Goal: Transaction & Acquisition: Subscribe to service/newsletter

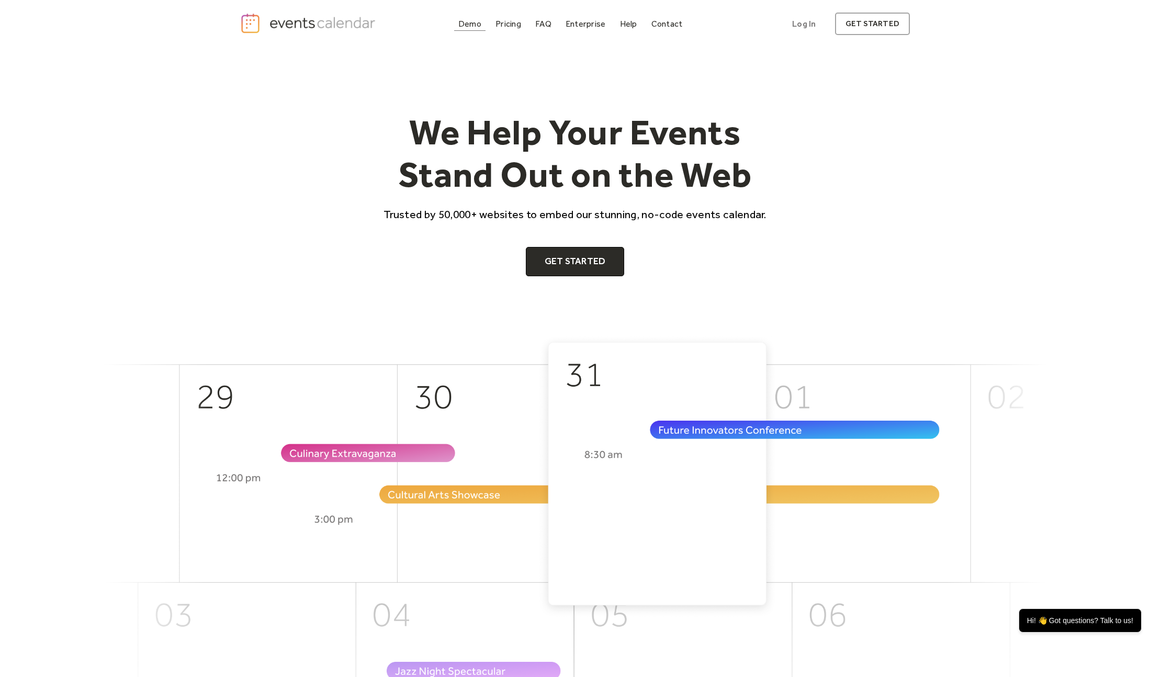
click at [475, 27] on div "Demo" at bounding box center [469, 24] width 23 height 6
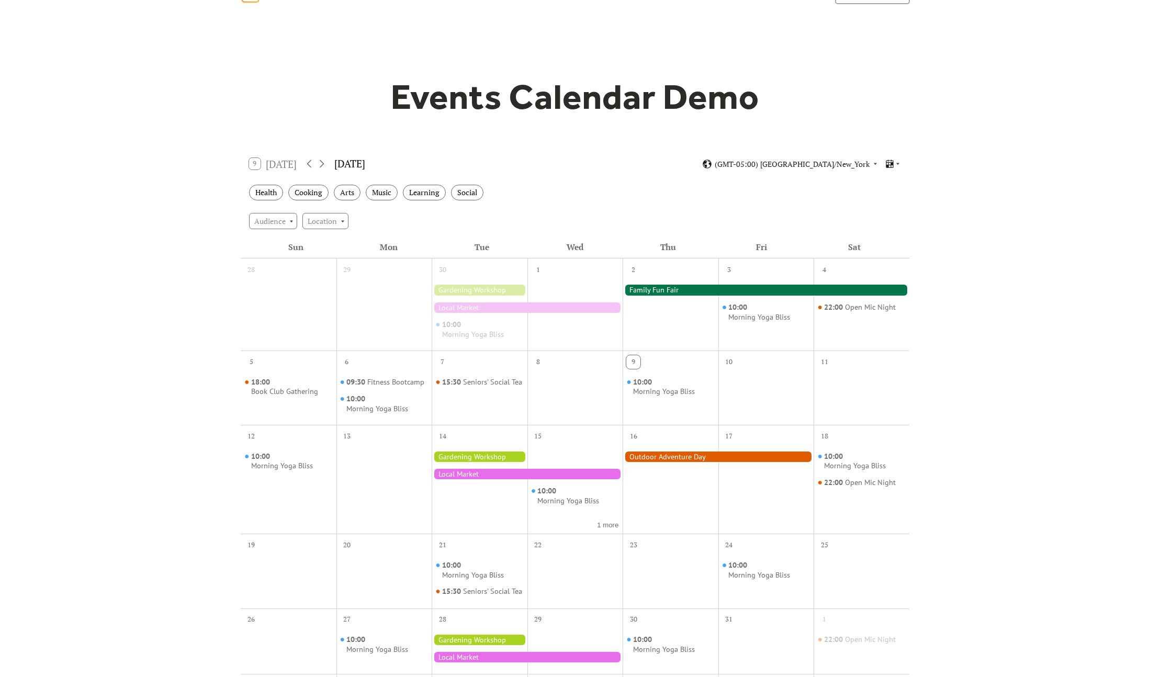
scroll to position [33, 0]
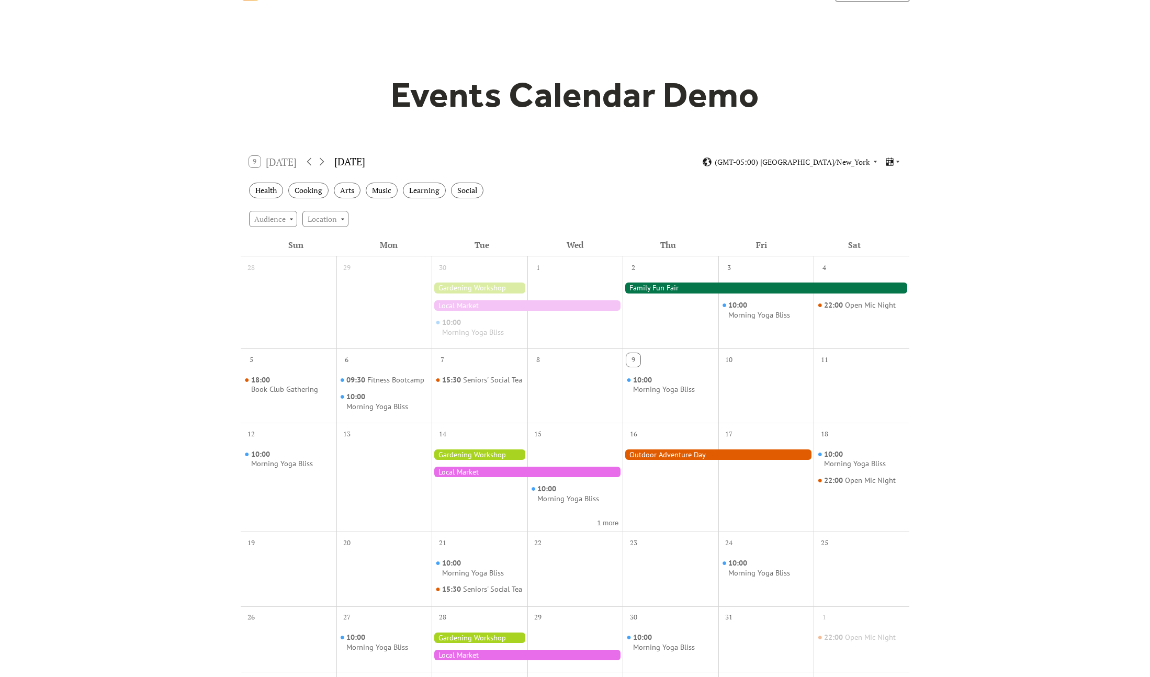
click at [687, 286] on div at bounding box center [766, 288] width 287 height 10
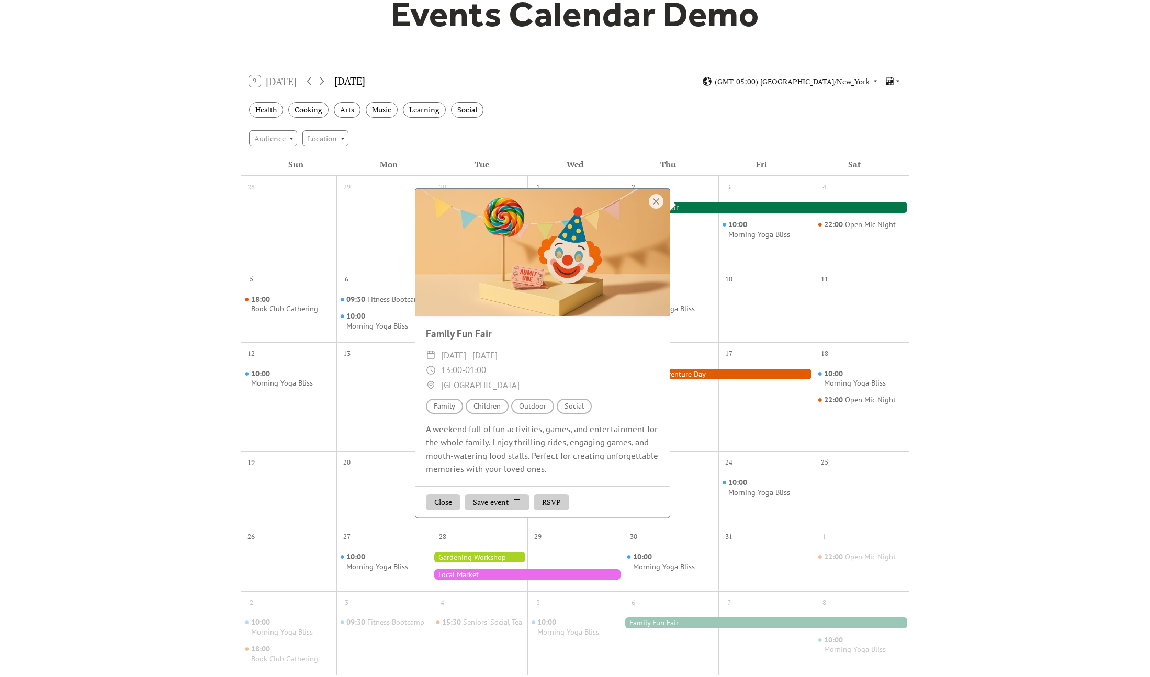
scroll to position [126, 0]
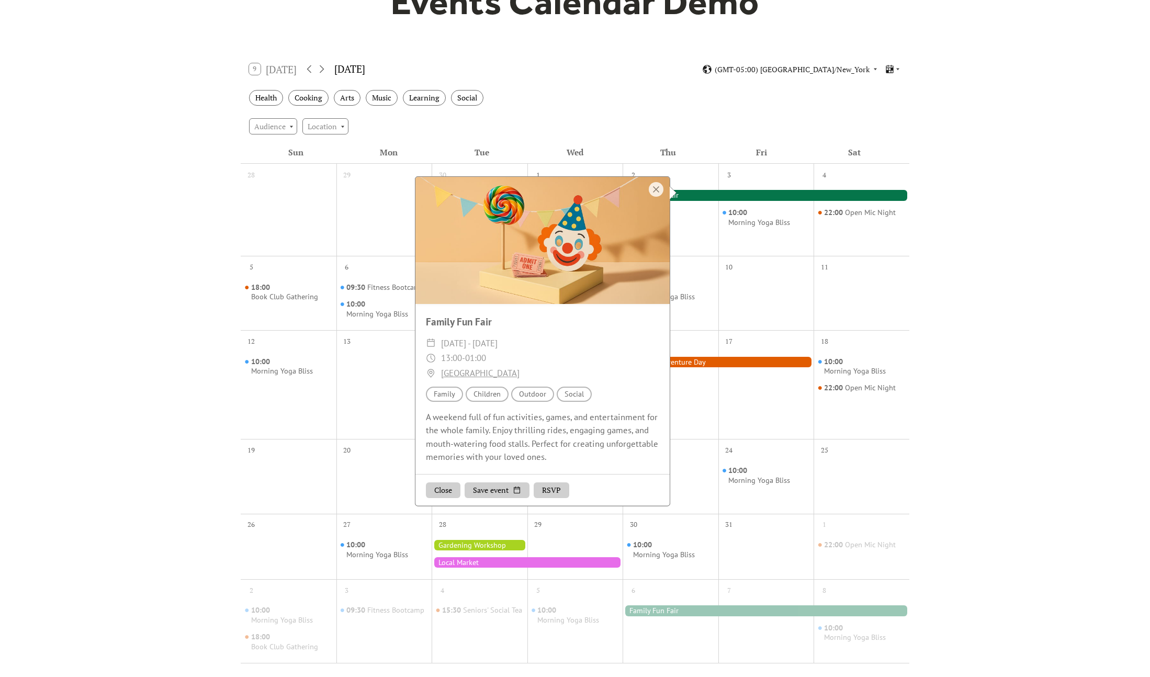
click at [685, 381] on div at bounding box center [671, 393] width 96 height 84
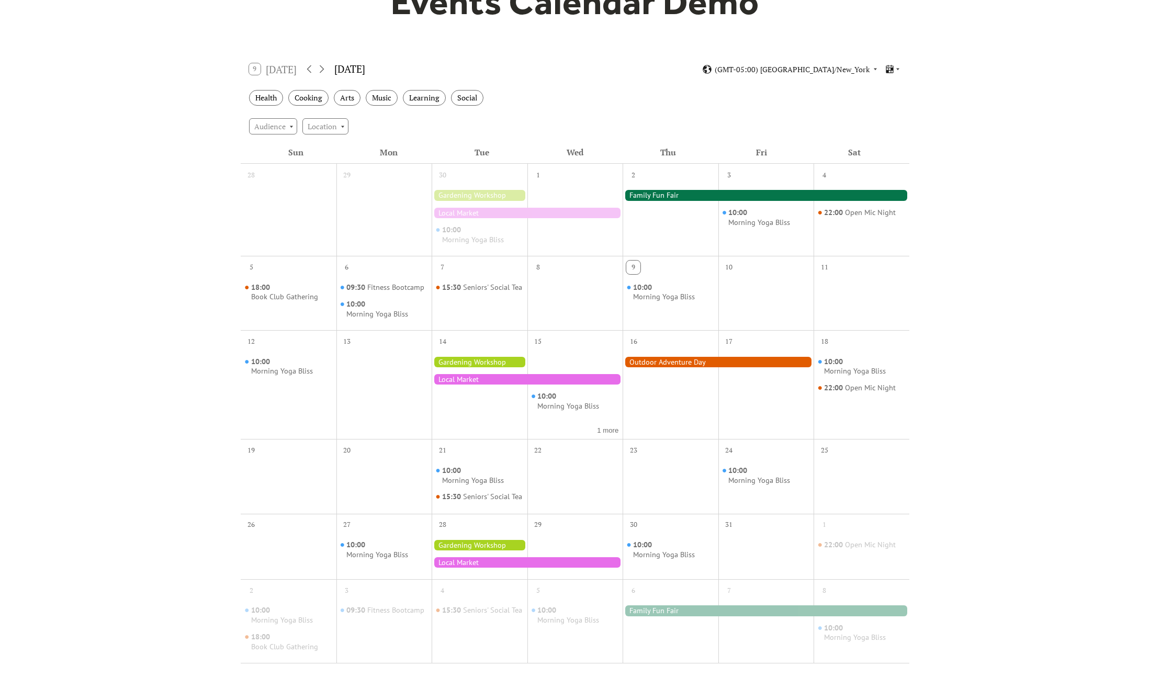
click at [686, 364] on div at bounding box center [718, 362] width 191 height 10
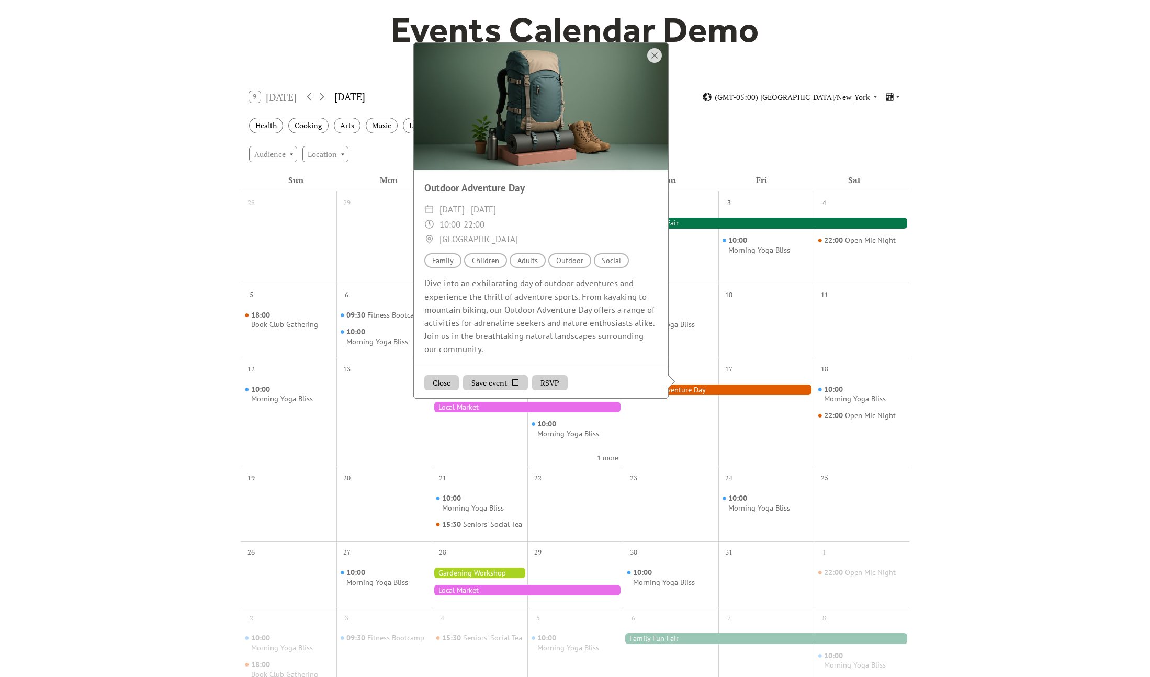
scroll to position [97, 0]
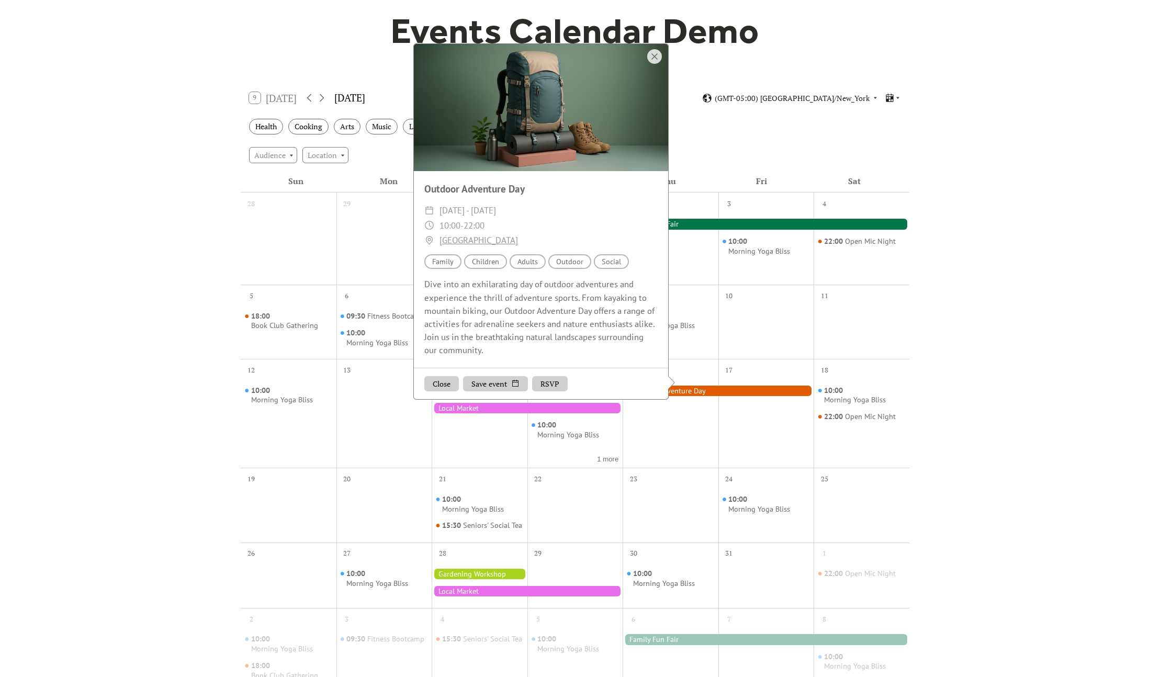
click at [549, 515] on div at bounding box center [576, 513] width 96 height 50
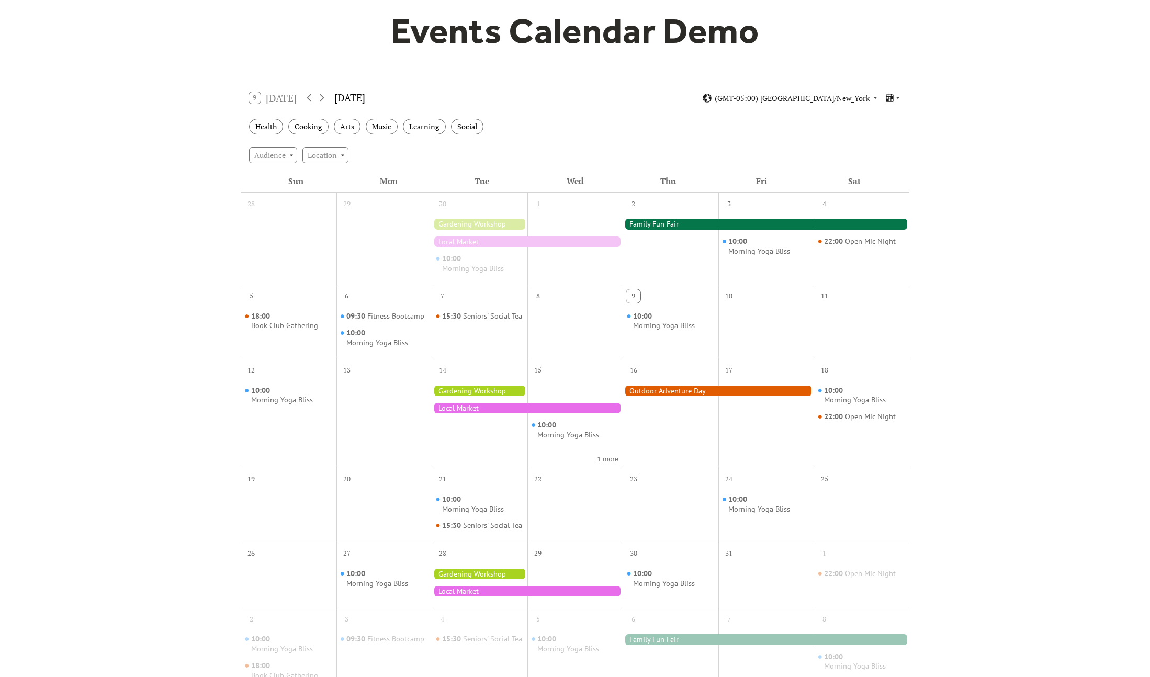
click at [489, 579] on div at bounding box center [480, 574] width 96 height 10
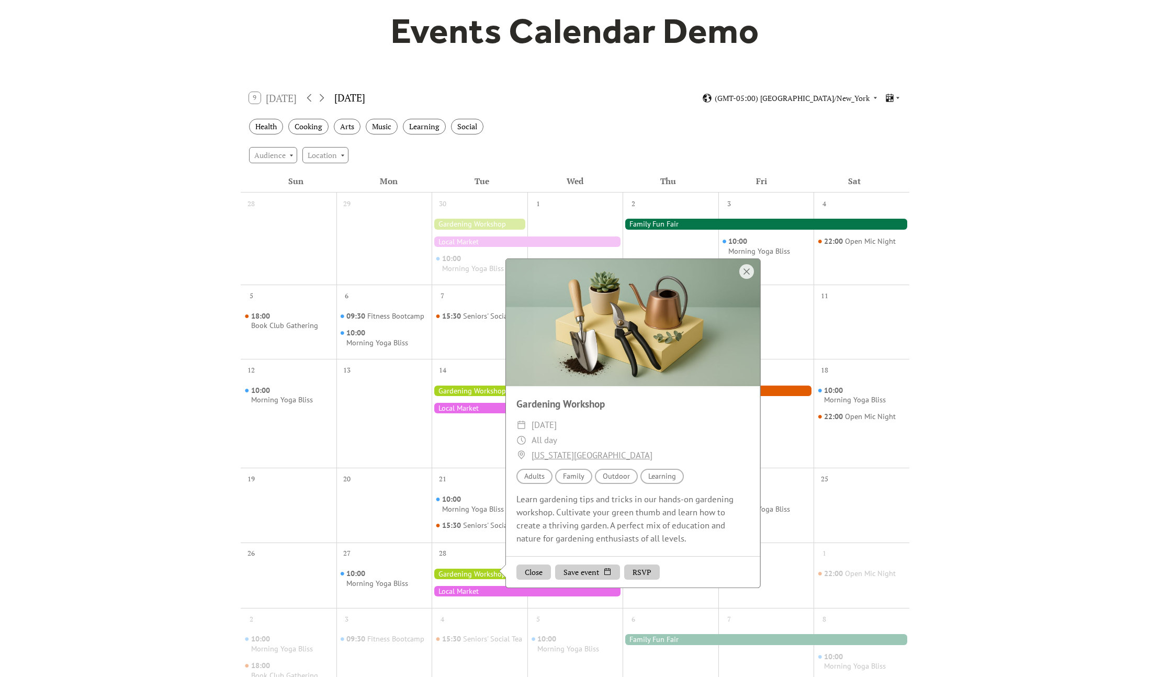
click at [865, 468] on div "25" at bounding box center [862, 478] width 96 height 20
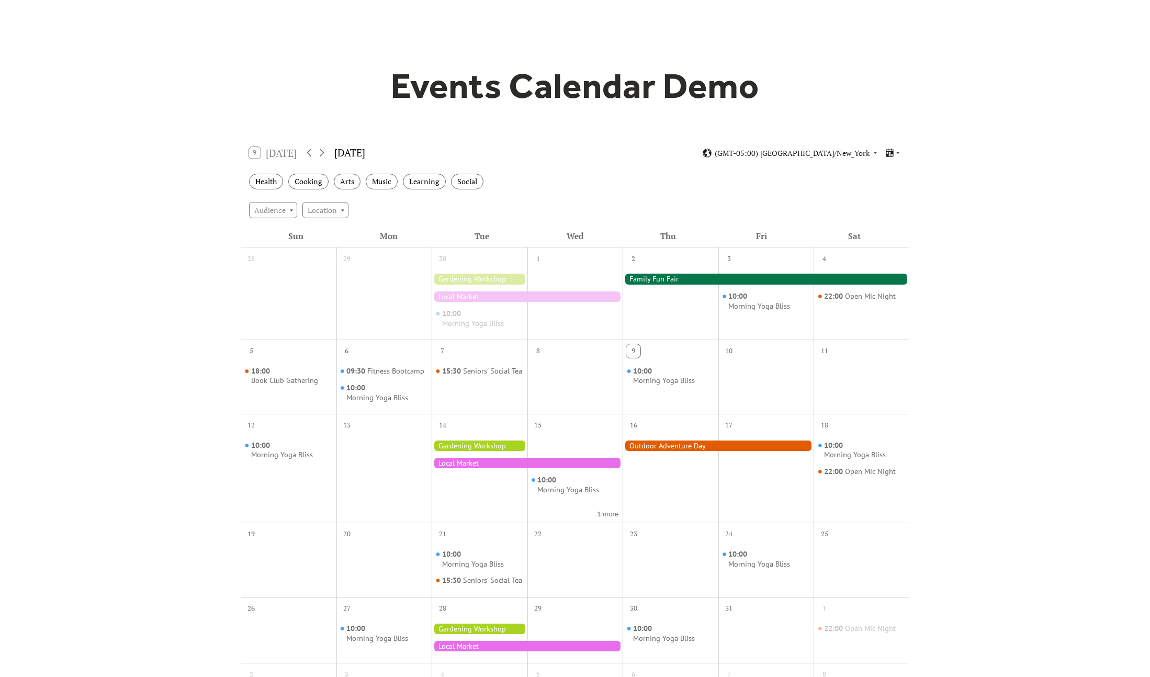
scroll to position [0, 0]
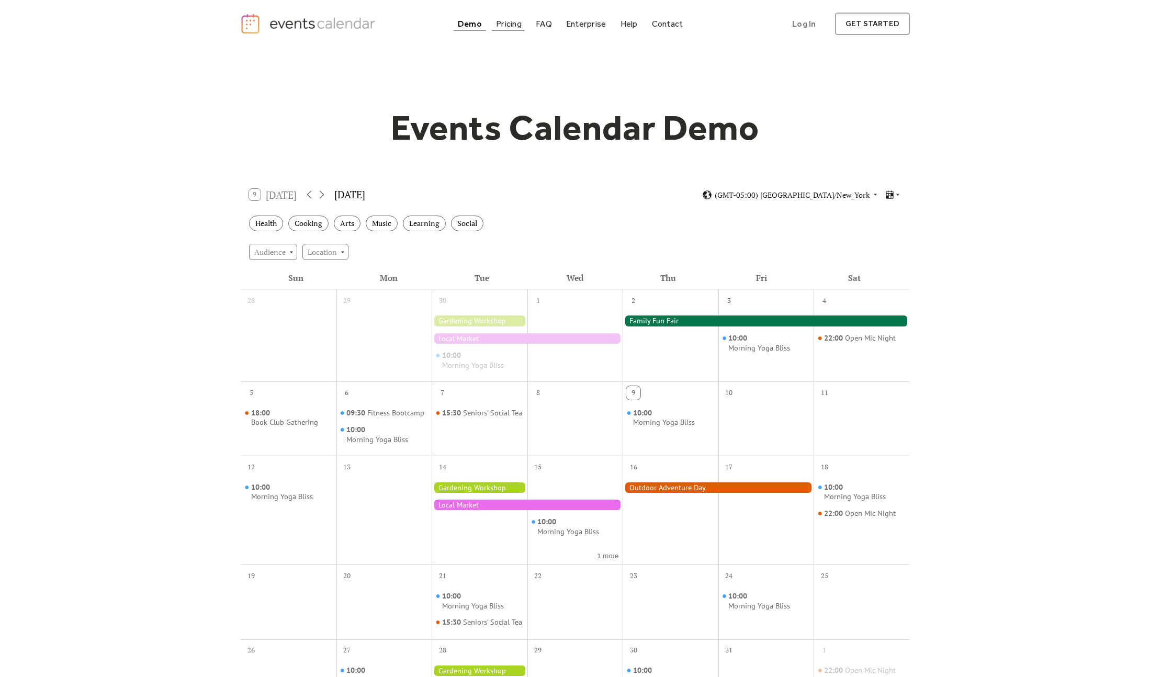
click at [511, 24] on div "Pricing" at bounding box center [509, 24] width 26 height 6
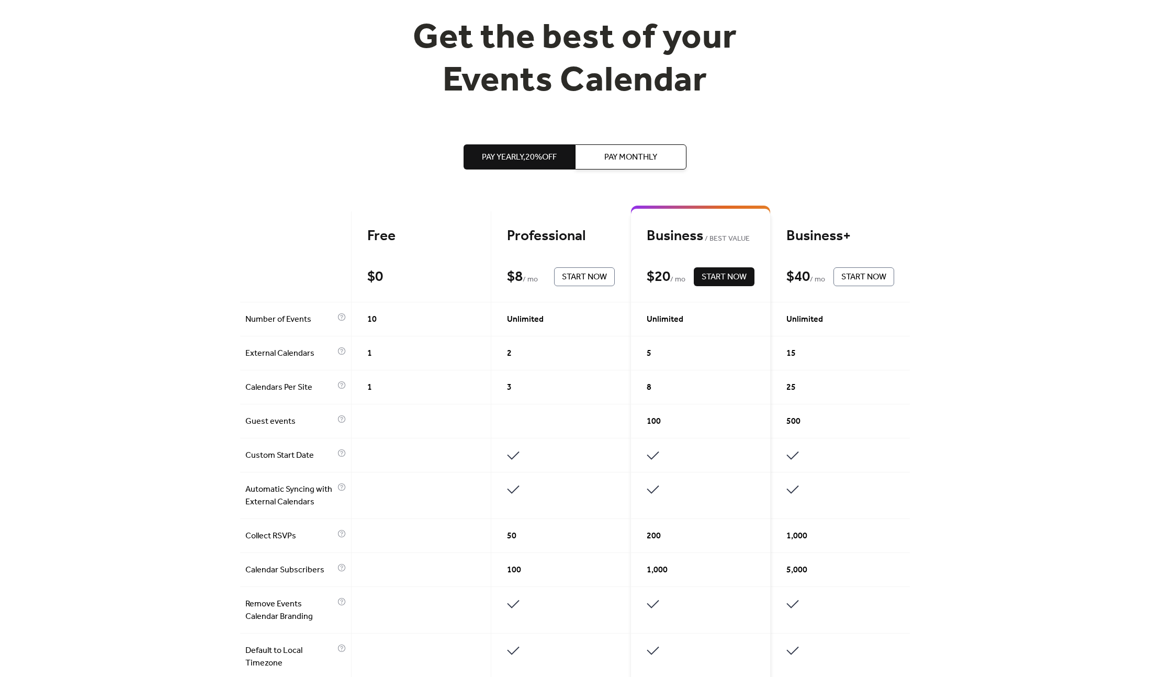
scroll to position [82, 0]
